Goal: Use online tool/utility: Utilize a website feature to perform a specific function

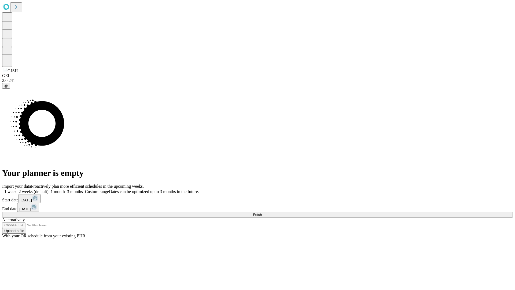
click at [416, 212] on button "Fetch" at bounding box center [257, 215] width 510 height 6
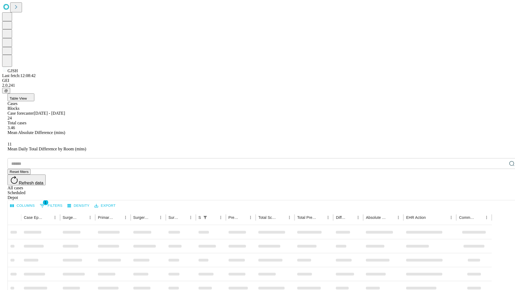
click at [27, 96] on span "Table View" at bounding box center [18, 98] width 17 height 4
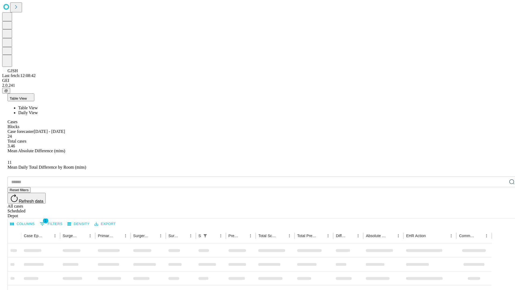
click at [38, 110] on span "Daily View" at bounding box center [28, 112] width 20 height 5
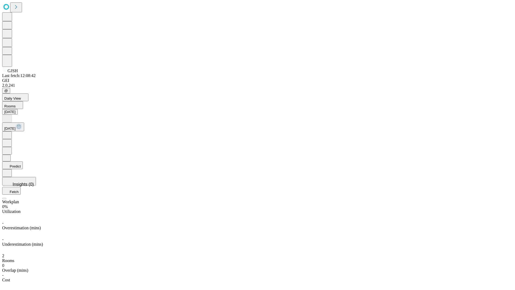
click at [23, 161] on button "Predict" at bounding box center [12, 165] width 21 height 8
